Goal: Check status

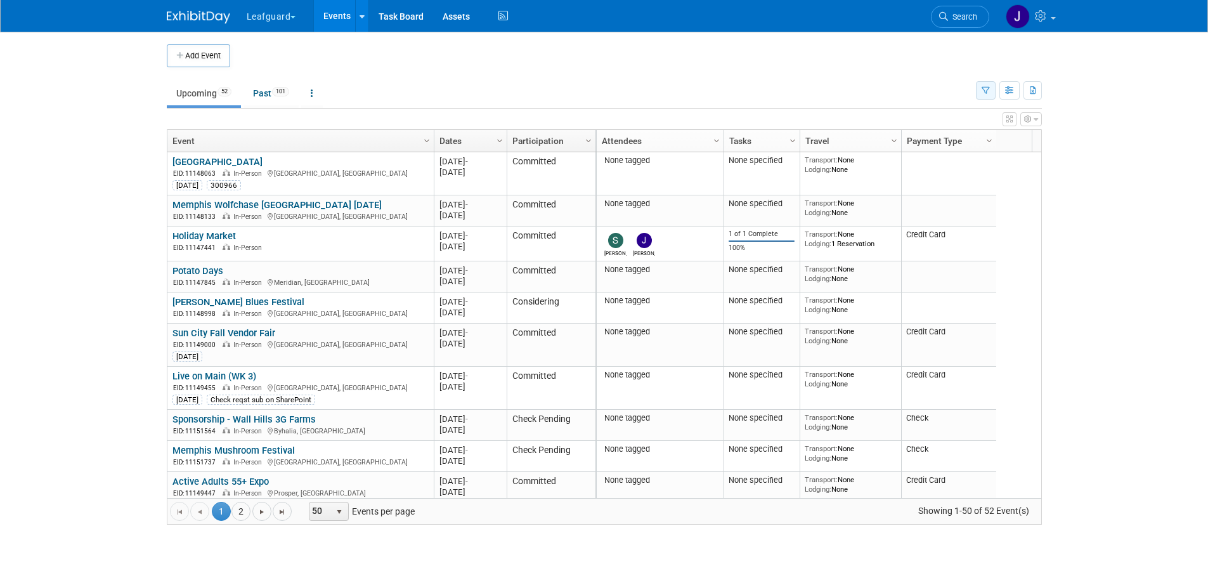
click at [980, 87] on button "button" at bounding box center [986, 90] width 20 height 18
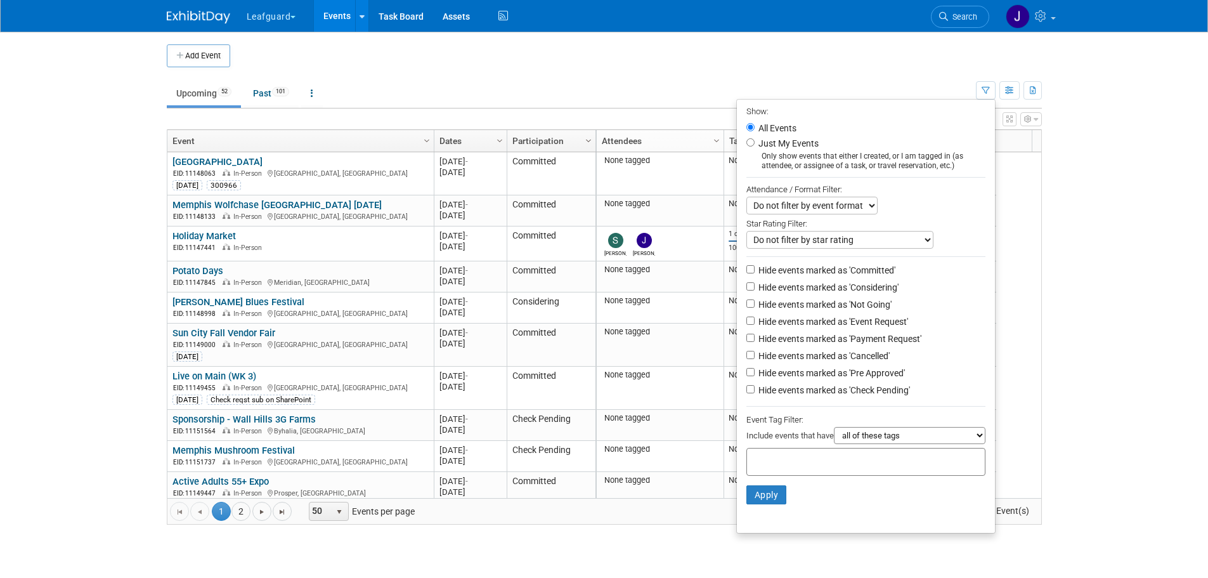
click at [584, 139] on span "Column Settings" at bounding box center [588, 141] width 10 height 10
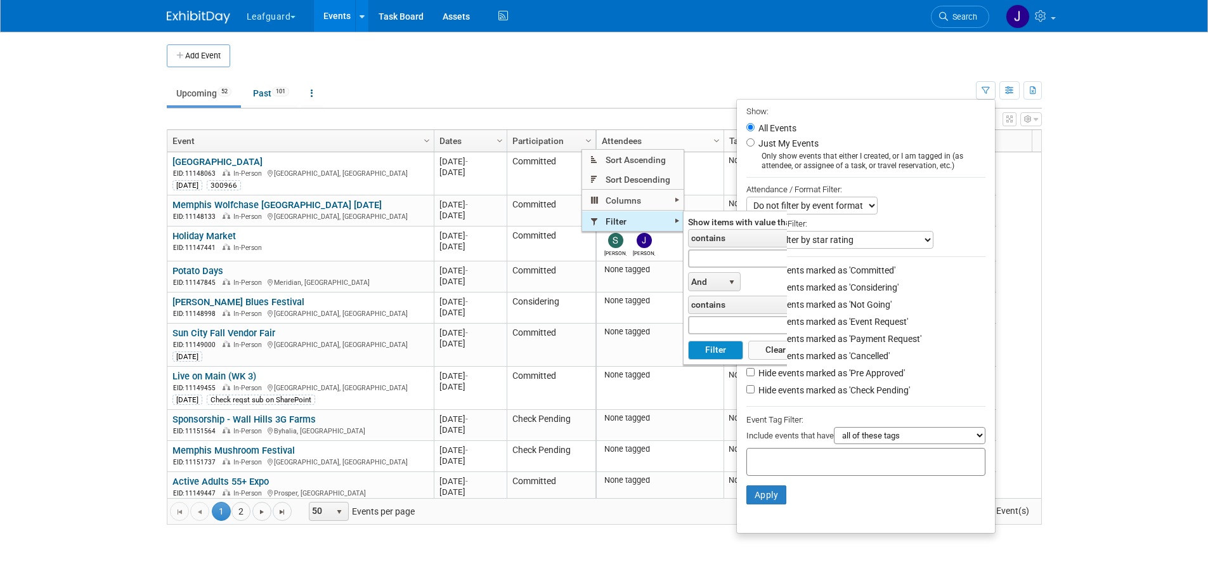
click at [606, 217] on span "Filter" at bounding box center [632, 221] width 101 height 20
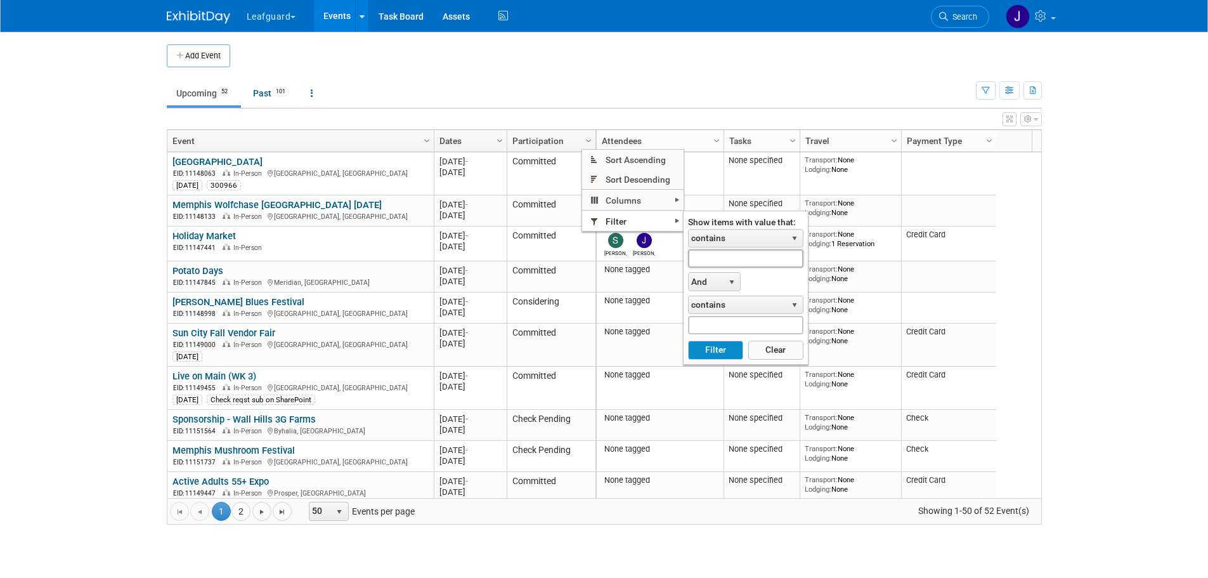
click at [717, 257] on input "text" at bounding box center [745, 258] width 115 height 18
click at [688, 341] on button "Filter" at bounding box center [715, 350] width 55 height 19
type input "pending"
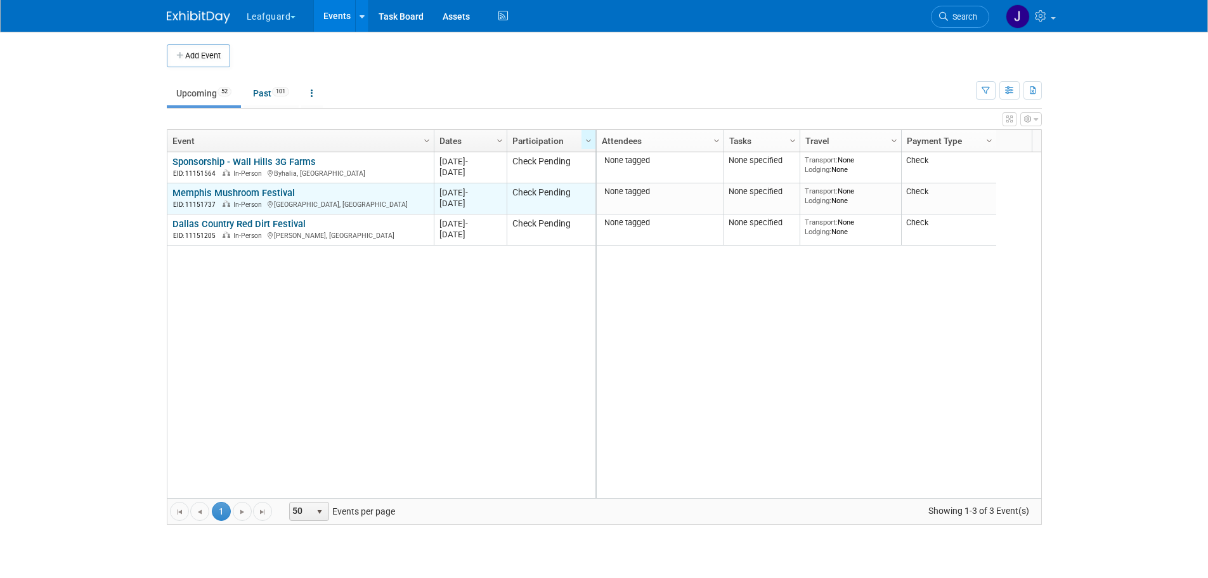
click at [257, 189] on link "Memphis Mushroom Festival" at bounding box center [233, 192] width 122 height 11
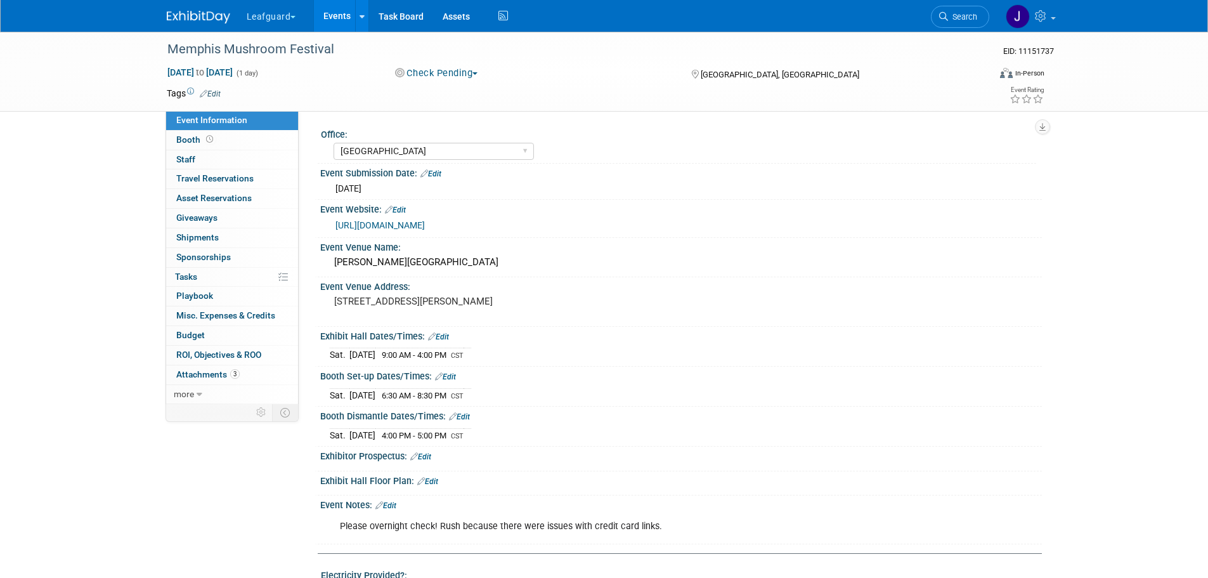
select select "Memphis"
select select "No"
select select "Check"
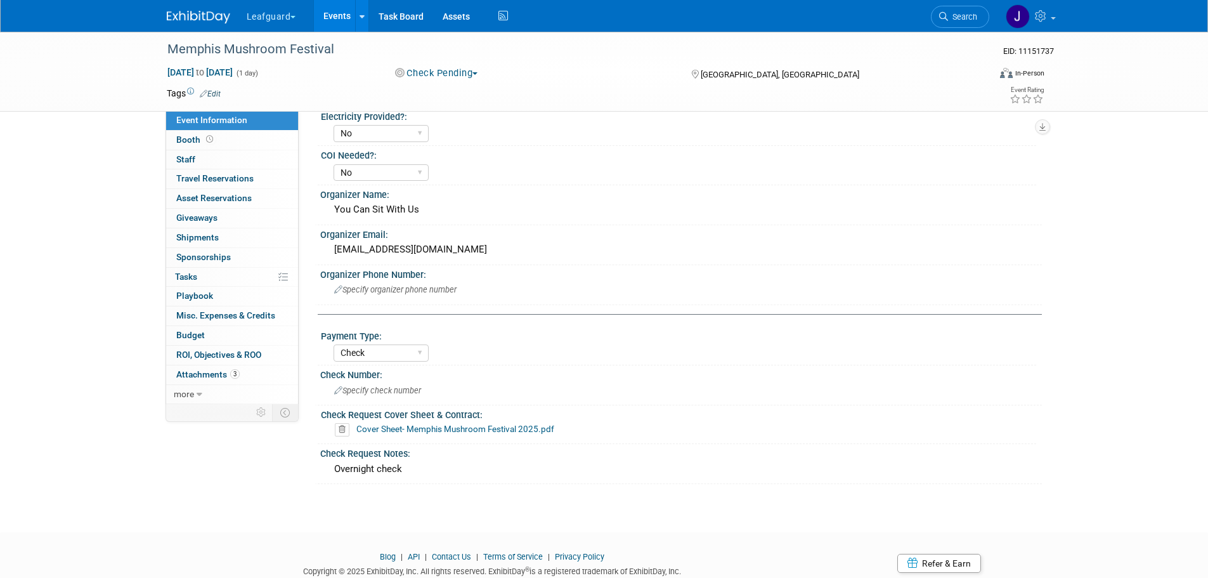
scroll to position [500, 0]
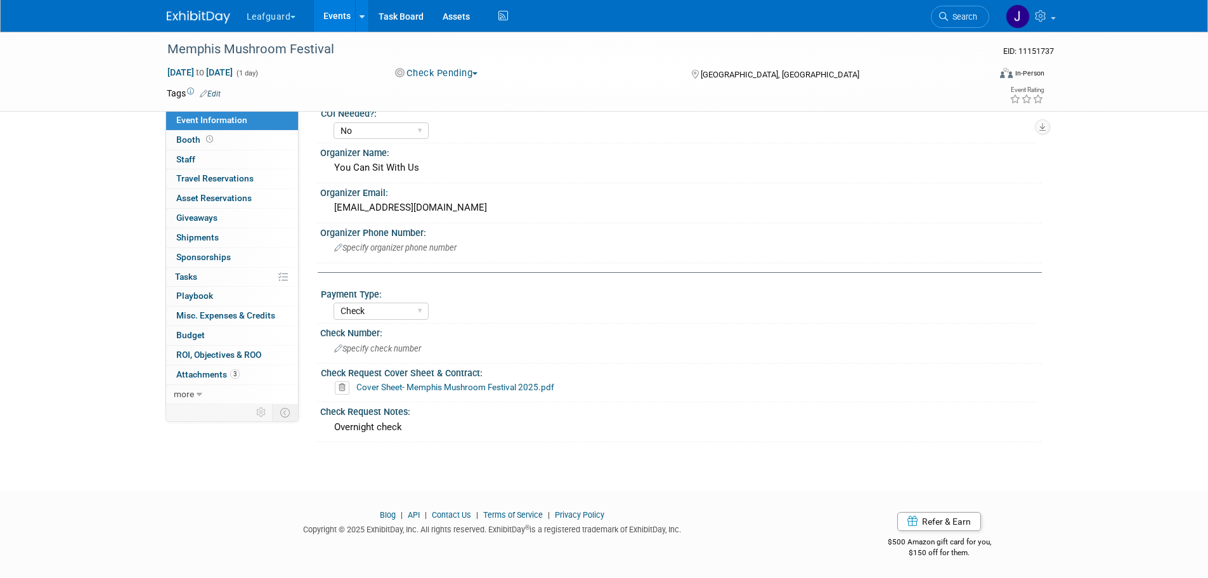
click at [421, 387] on link "Cover Sheet- Memphis Mushroom Festival 2025.pdf" at bounding box center [455, 387] width 198 height 10
click at [222, 370] on span "Attachments 3" at bounding box center [207, 374] width 63 height 10
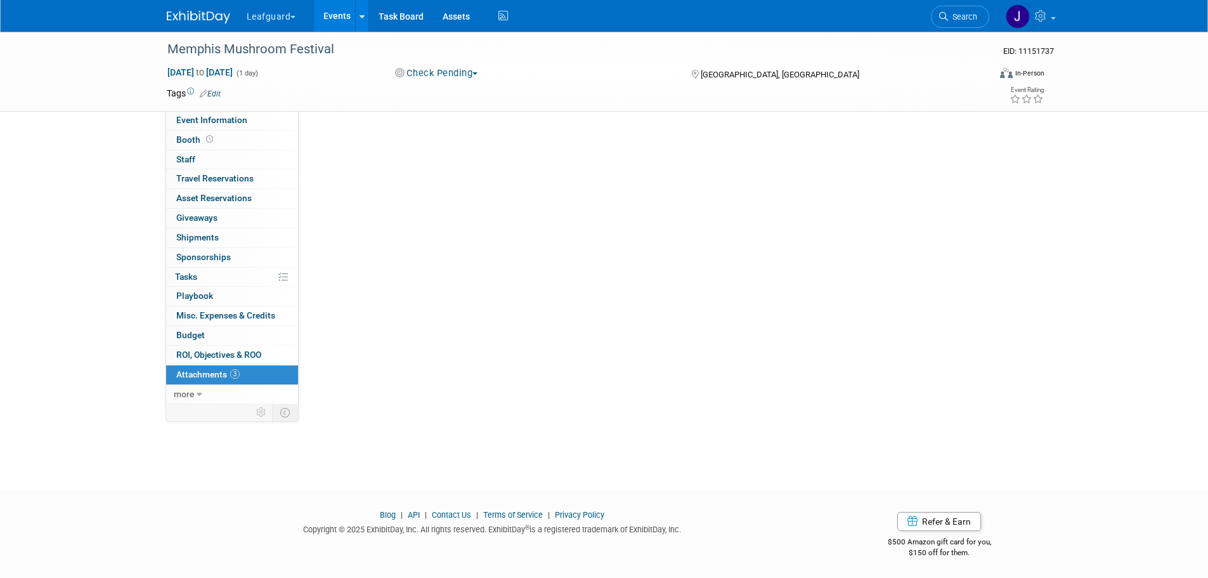
scroll to position [0, 0]
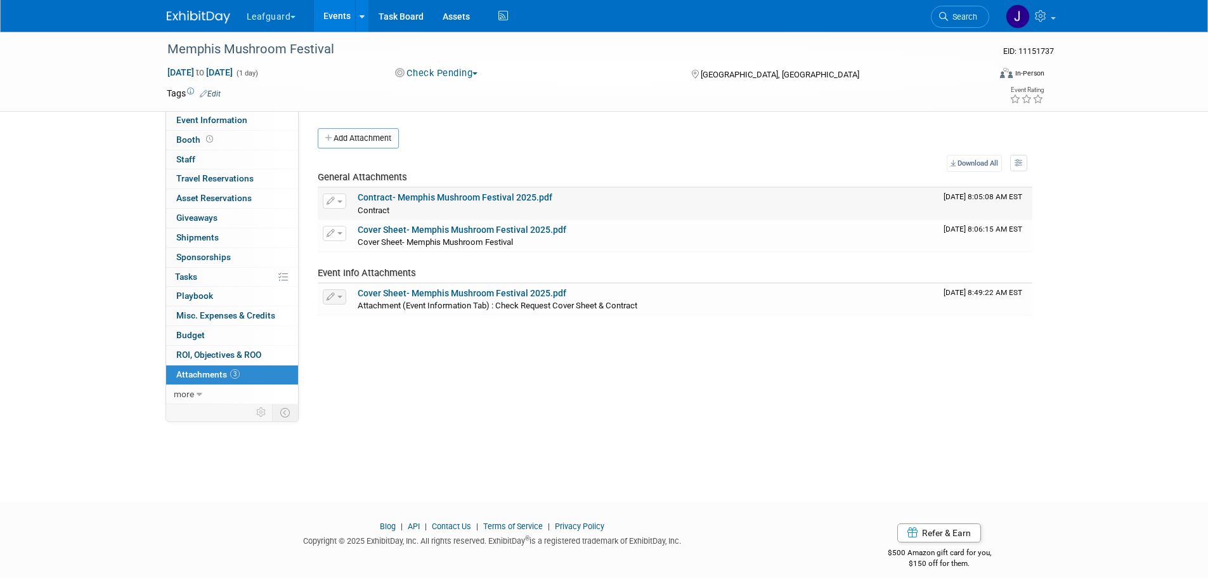
click at [451, 195] on link "Contract- Memphis Mushroom Festival 2025.pdf" at bounding box center [455, 197] width 195 height 10
